Goal: Complete application form: Complete application form

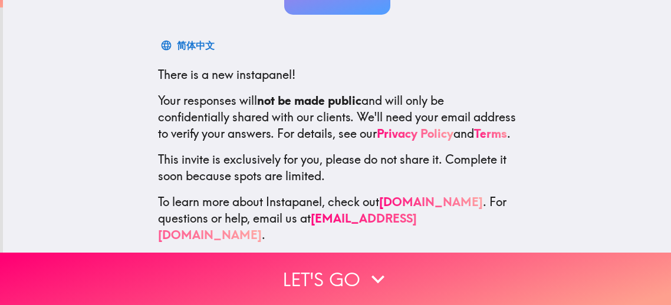
scroll to position [176, 0]
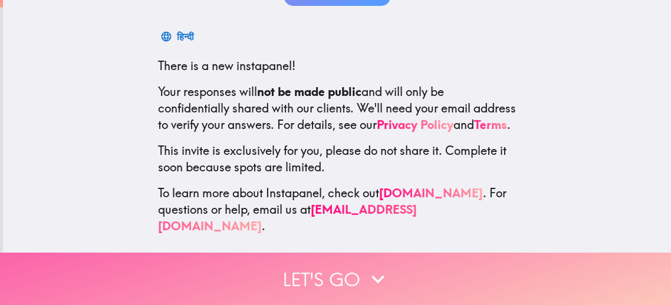
click at [367, 276] on icon "button" at bounding box center [378, 279] width 26 height 26
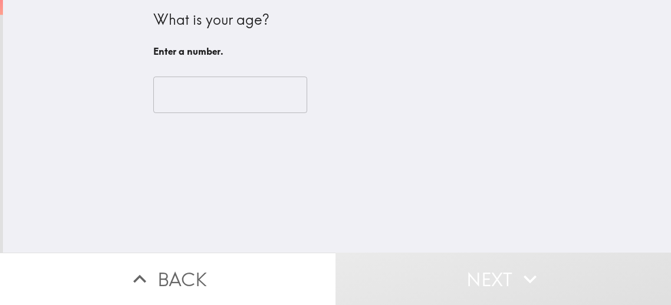
scroll to position [0, 0]
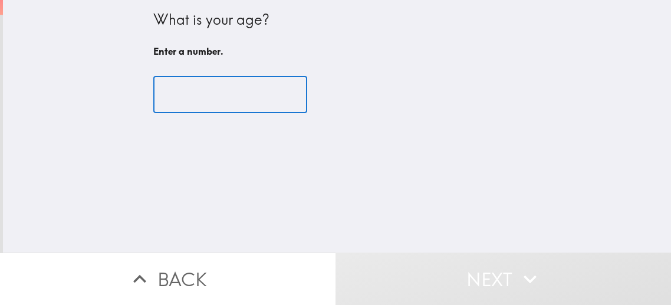
click at [236, 91] on input "number" at bounding box center [230, 95] width 154 height 37
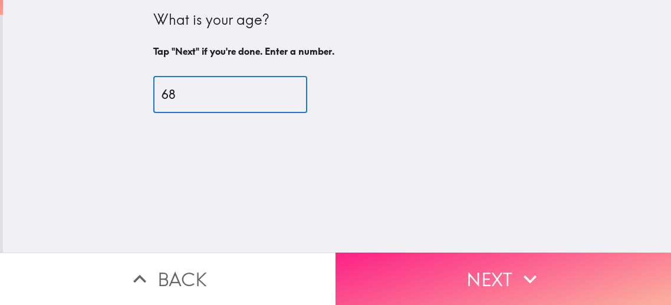
type input "68"
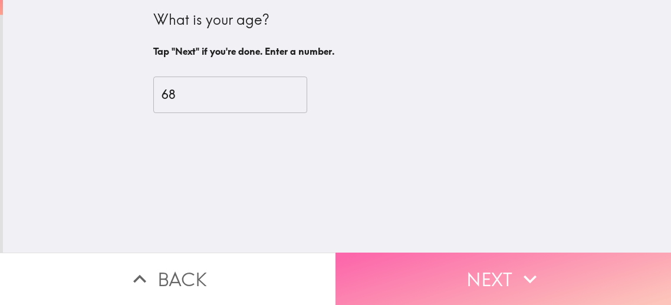
click at [469, 275] on button "Next" at bounding box center [502, 279] width 335 height 52
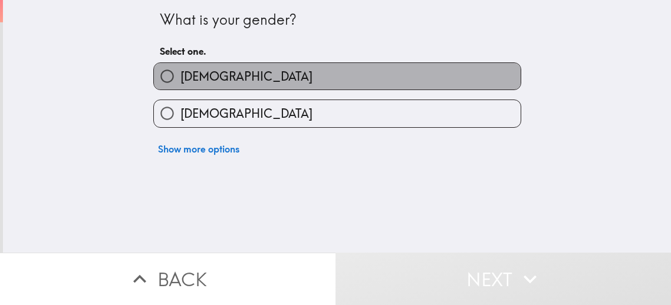
click at [360, 83] on label "[DEMOGRAPHIC_DATA]" at bounding box center [337, 76] width 367 height 27
click at [180, 83] on input "[DEMOGRAPHIC_DATA]" at bounding box center [167, 76] width 27 height 27
radio input "true"
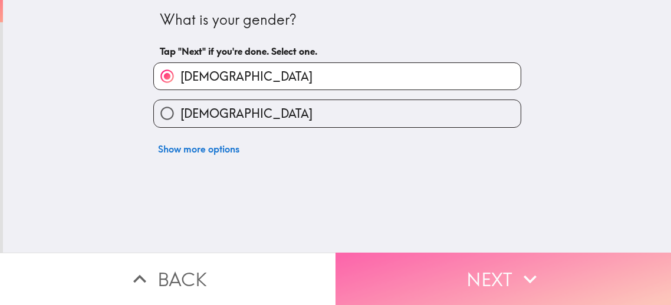
click at [509, 273] on button "Next" at bounding box center [502, 279] width 335 height 52
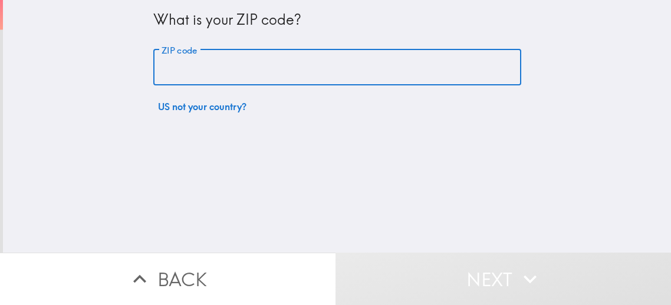
click at [337, 66] on input "ZIP code" at bounding box center [337, 68] width 368 height 37
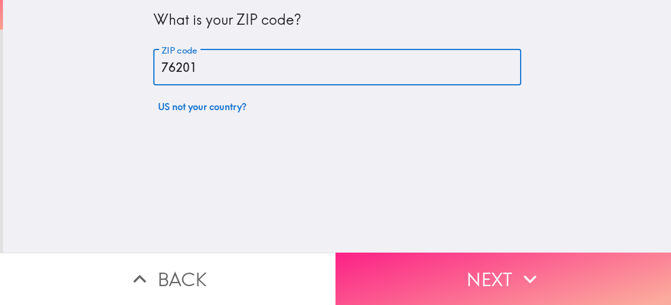
type input "76201"
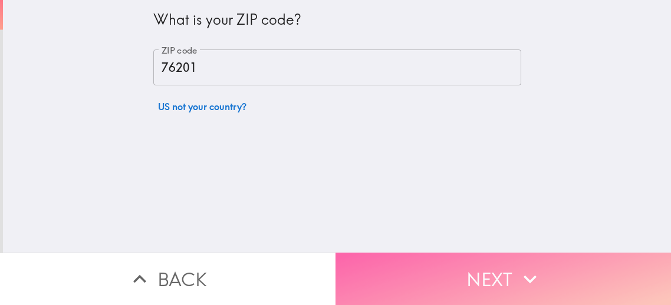
click at [502, 265] on button "Next" at bounding box center [502, 279] width 335 height 52
